Goal: Find contact information: Find contact information

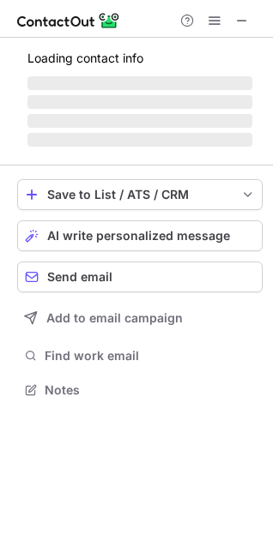
scroll to position [8, 8]
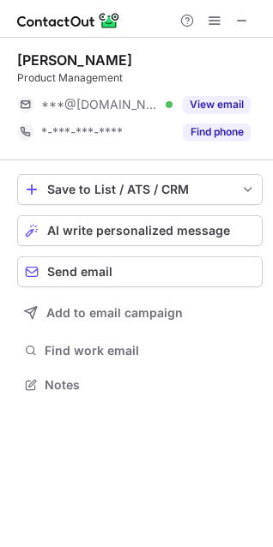
click at [201, 133] on button "Find phone" at bounding box center [217, 131] width 68 height 17
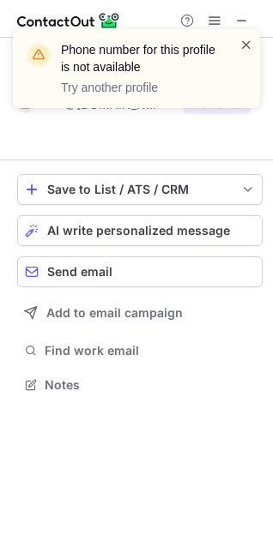
scroll to position [345, 273]
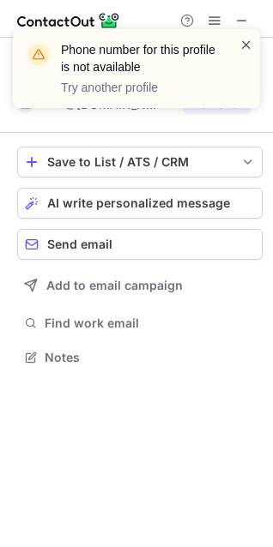
click at [240, 46] on span at bounding box center [246, 44] width 14 height 17
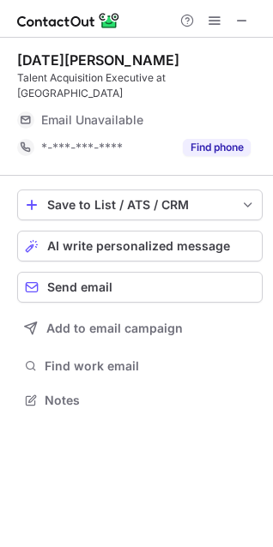
scroll to position [8, 8]
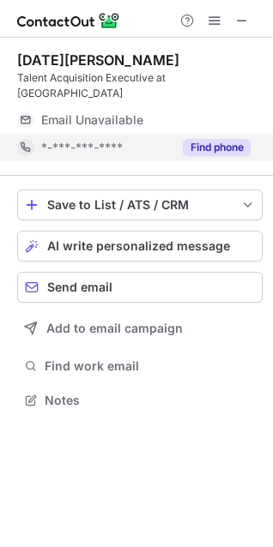
click at [201, 139] on button "Find phone" at bounding box center [217, 147] width 68 height 17
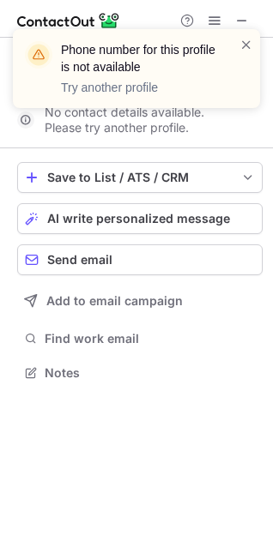
scroll to position [345, 273]
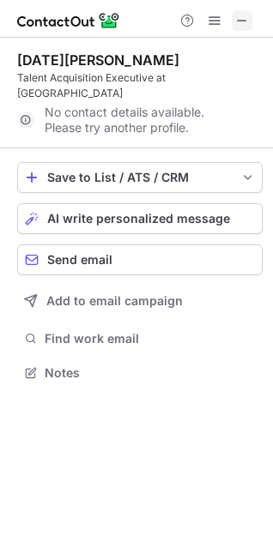
click at [242, 17] on span at bounding box center [242, 21] width 14 height 14
click at [245, 27] on span at bounding box center [242, 21] width 14 height 14
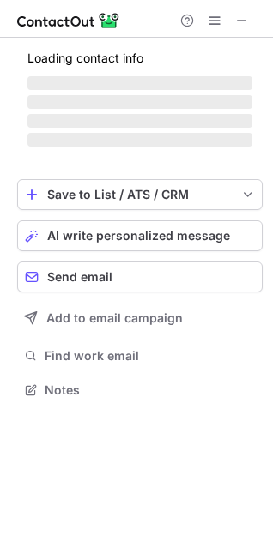
scroll to position [388, 273]
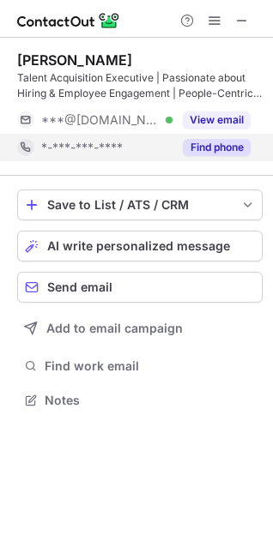
click at [215, 144] on button "Find phone" at bounding box center [217, 147] width 68 height 17
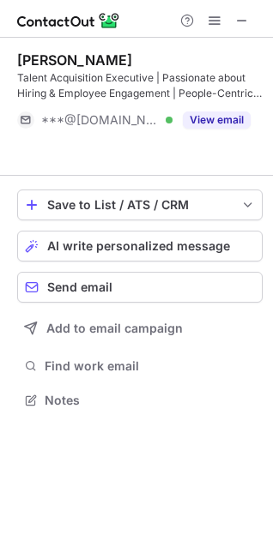
scroll to position [360, 273]
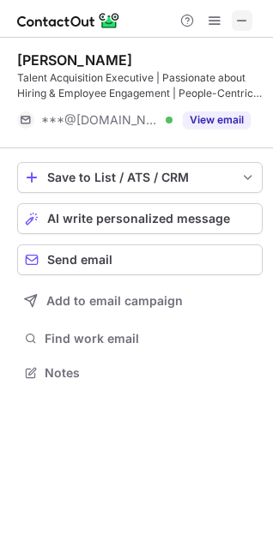
click at [244, 17] on span at bounding box center [242, 21] width 14 height 14
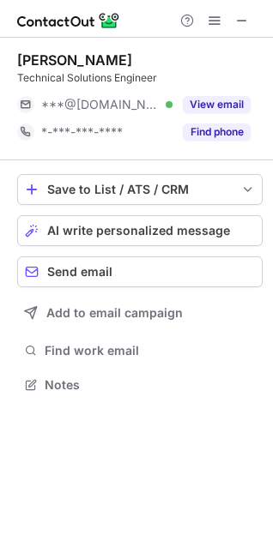
scroll to position [8, 8]
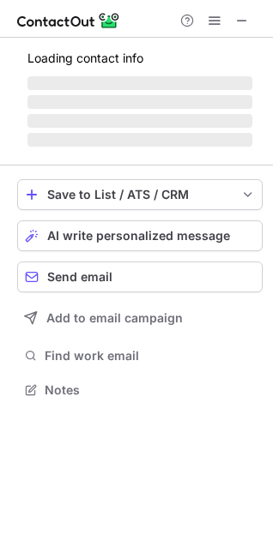
scroll to position [388, 273]
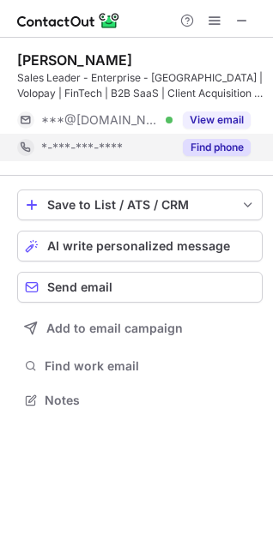
click at [213, 145] on button "Find phone" at bounding box center [217, 147] width 68 height 17
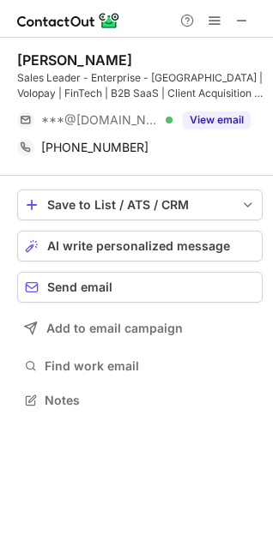
scroll to position [9, 8]
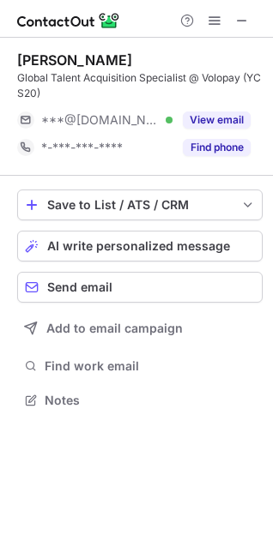
scroll to position [388, 273]
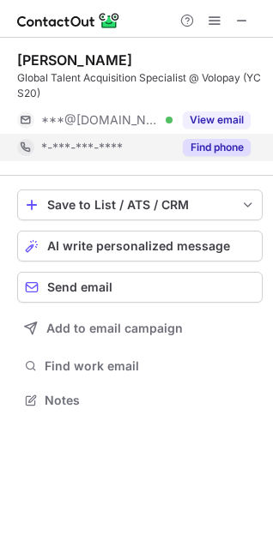
click at [199, 147] on button "Find phone" at bounding box center [217, 147] width 68 height 17
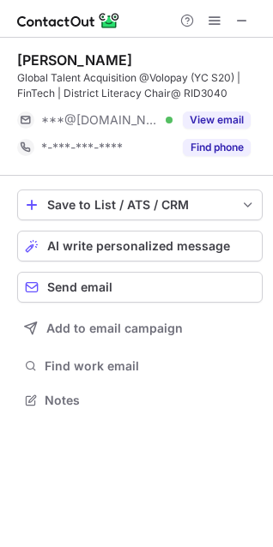
scroll to position [388, 273]
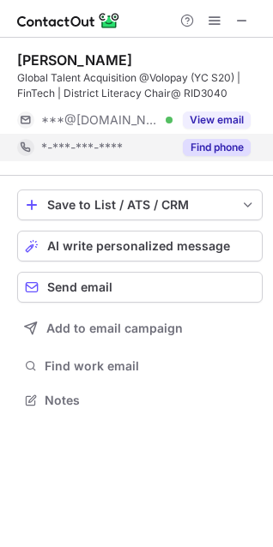
click at [204, 148] on button "Find phone" at bounding box center [217, 147] width 68 height 17
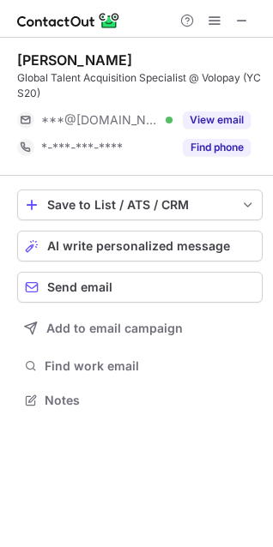
scroll to position [388, 273]
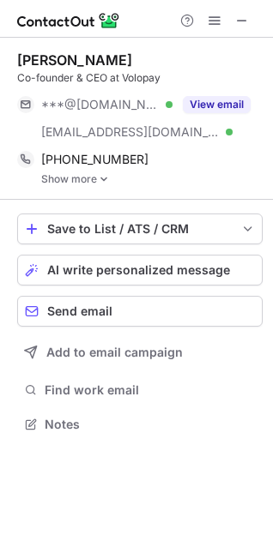
scroll to position [412, 273]
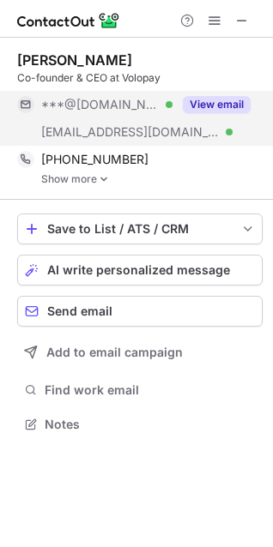
click at [233, 98] on button "View email" at bounding box center [217, 104] width 68 height 17
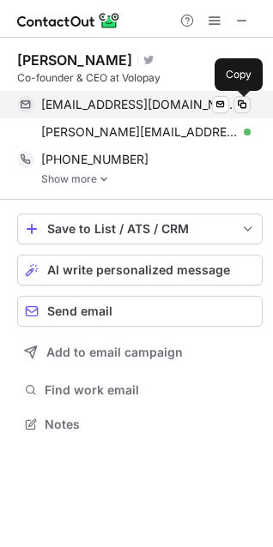
click at [240, 103] on span at bounding box center [242, 105] width 14 height 14
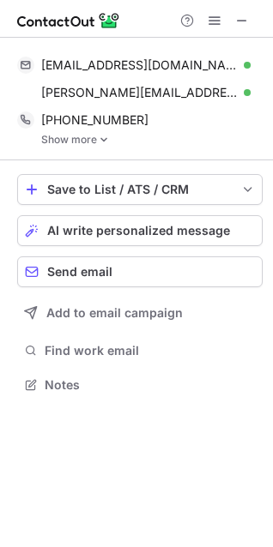
scroll to position [373, 273]
